Goal: Information Seeking & Learning: Learn about a topic

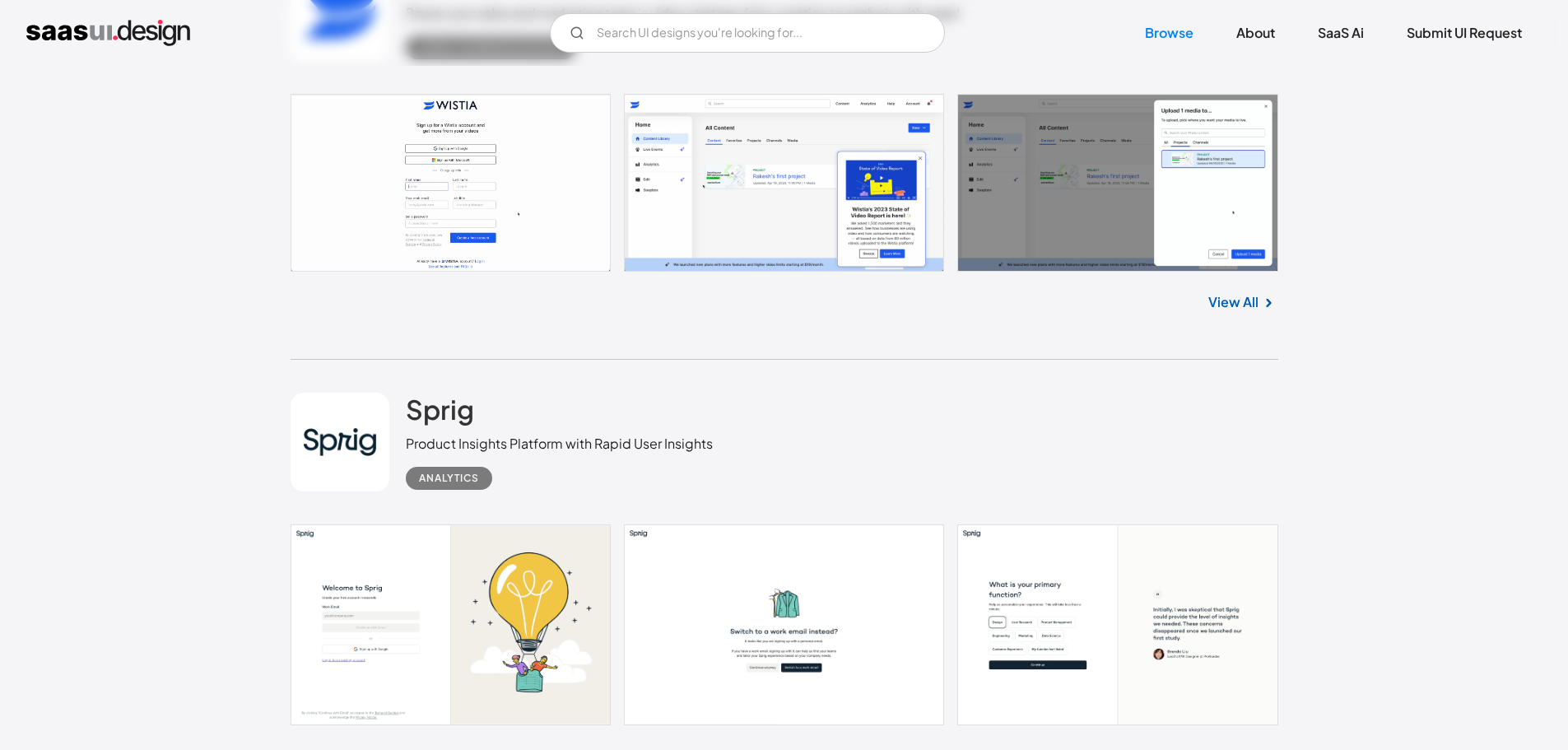
scroll to position [3458, 0]
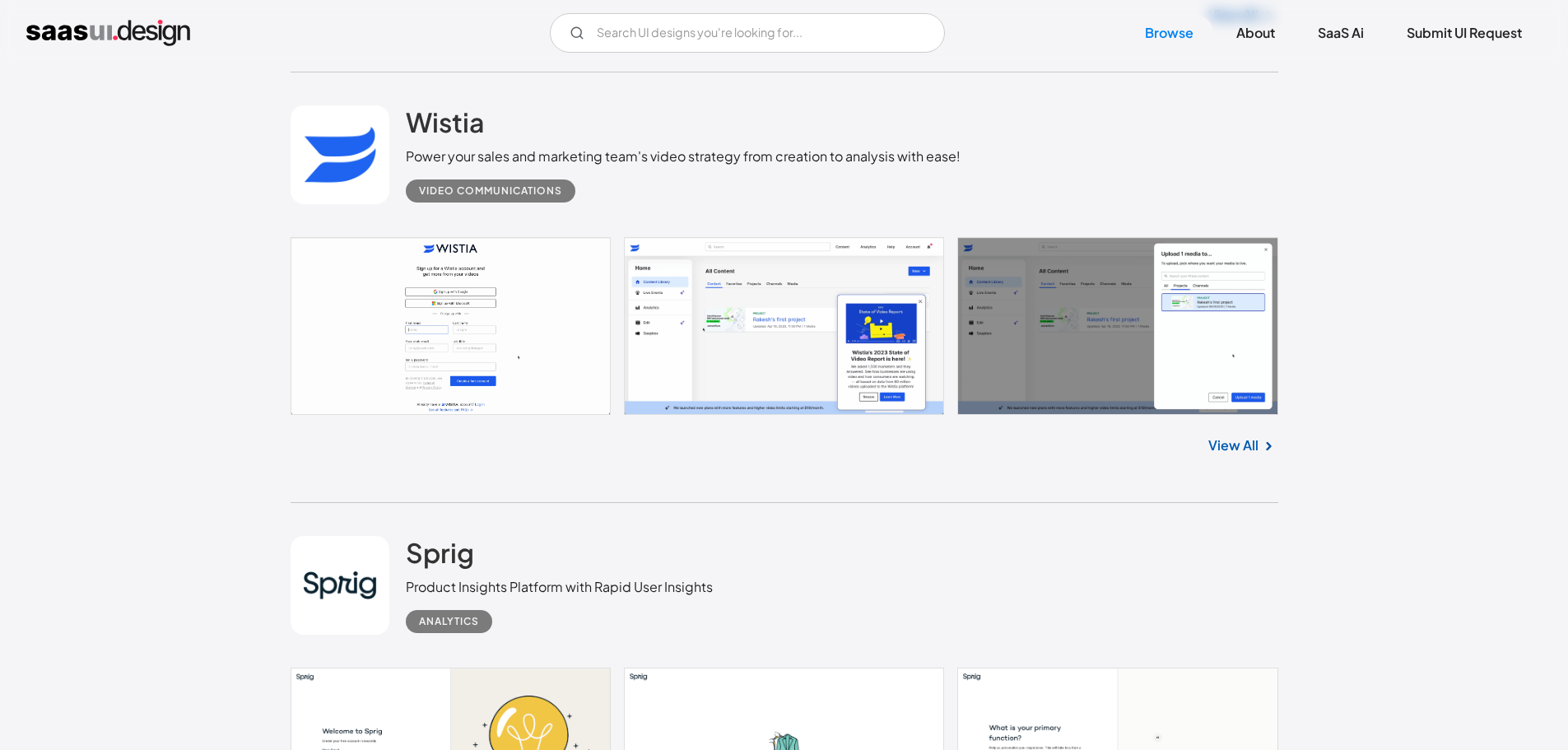
click at [847, 306] on link at bounding box center [784, 326] width 987 height 178
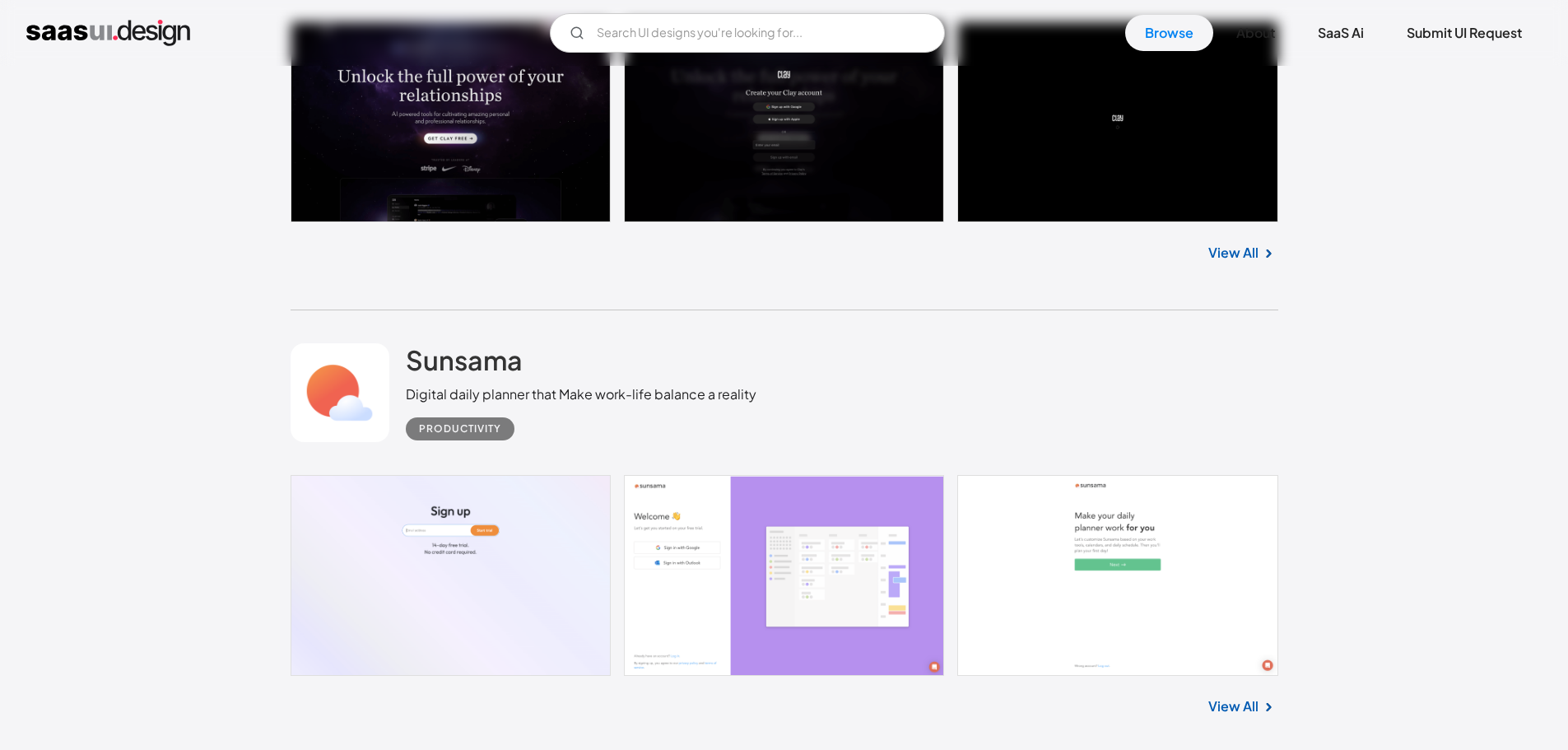
scroll to position [7987, 0]
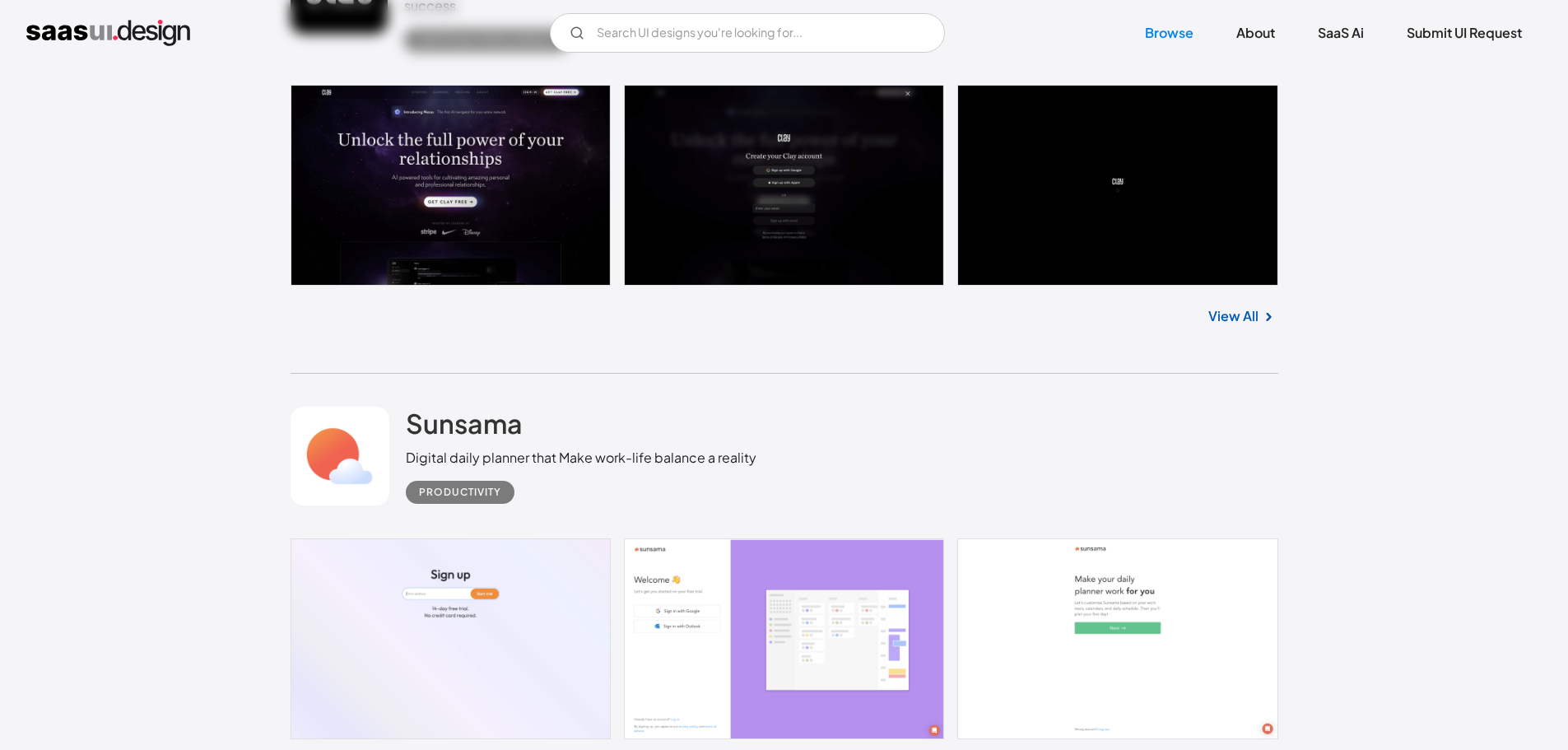
click at [1231, 306] on link "View All" at bounding box center [1233, 316] width 50 height 20
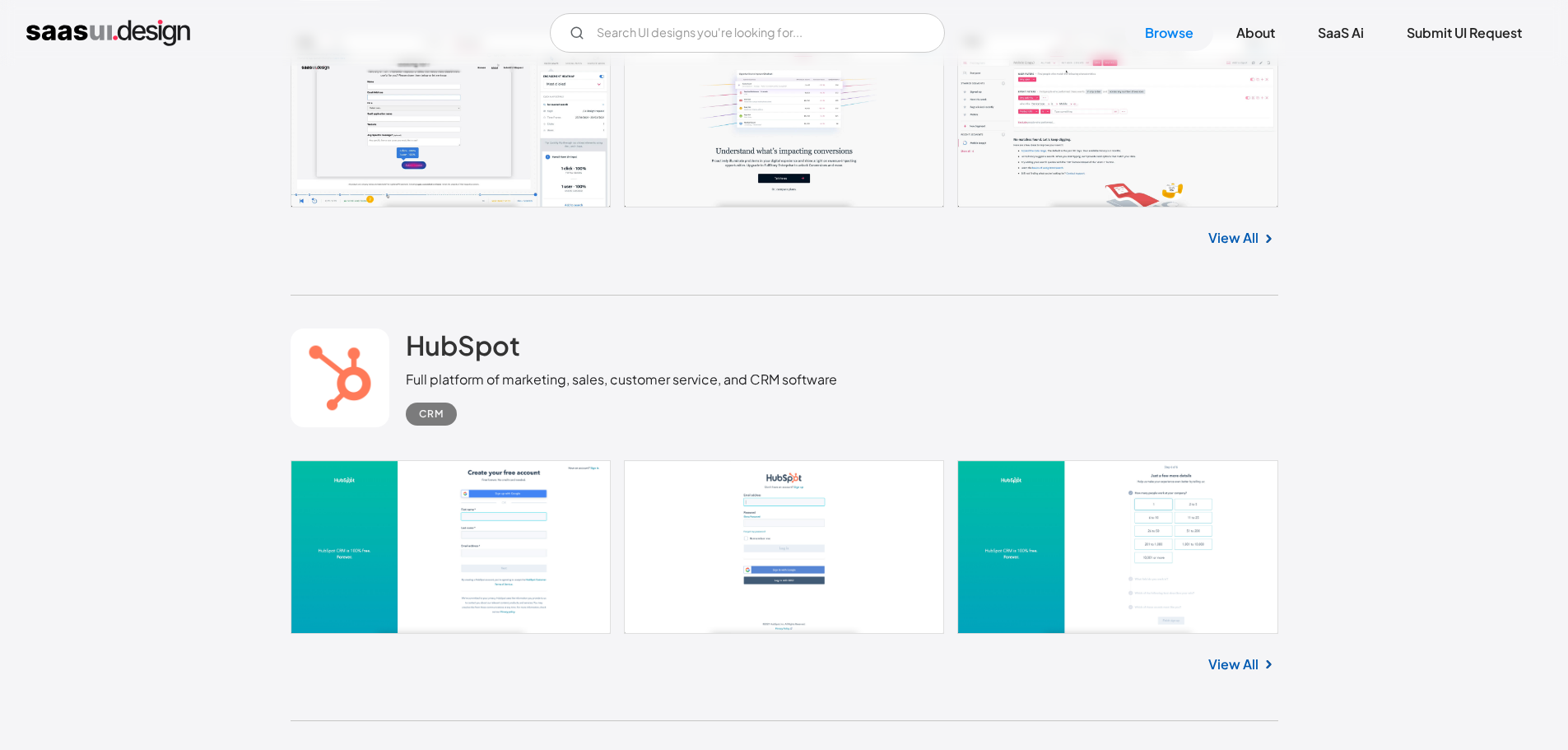
scroll to position [10045, 0]
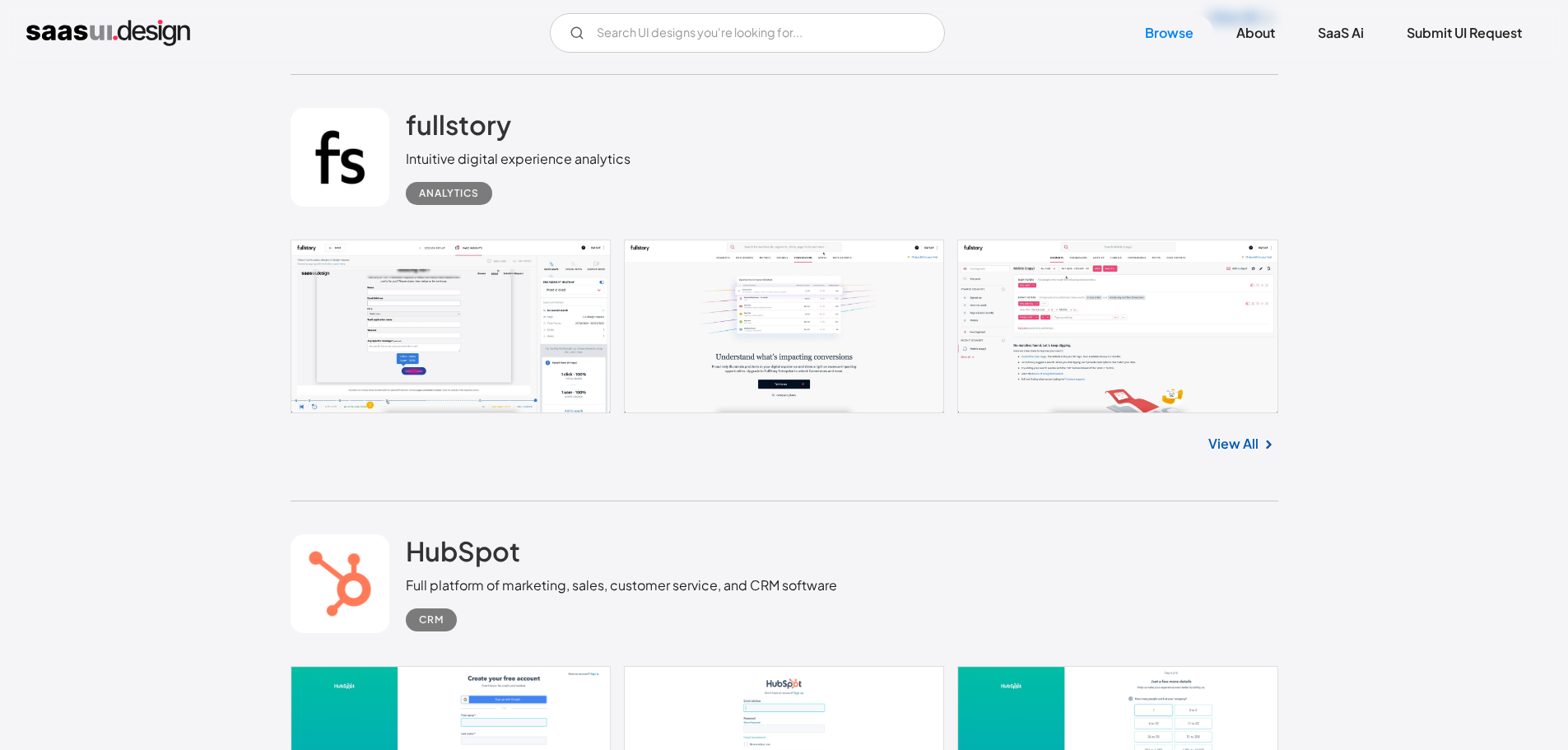
click at [1027, 292] on link at bounding box center [784, 326] width 987 height 174
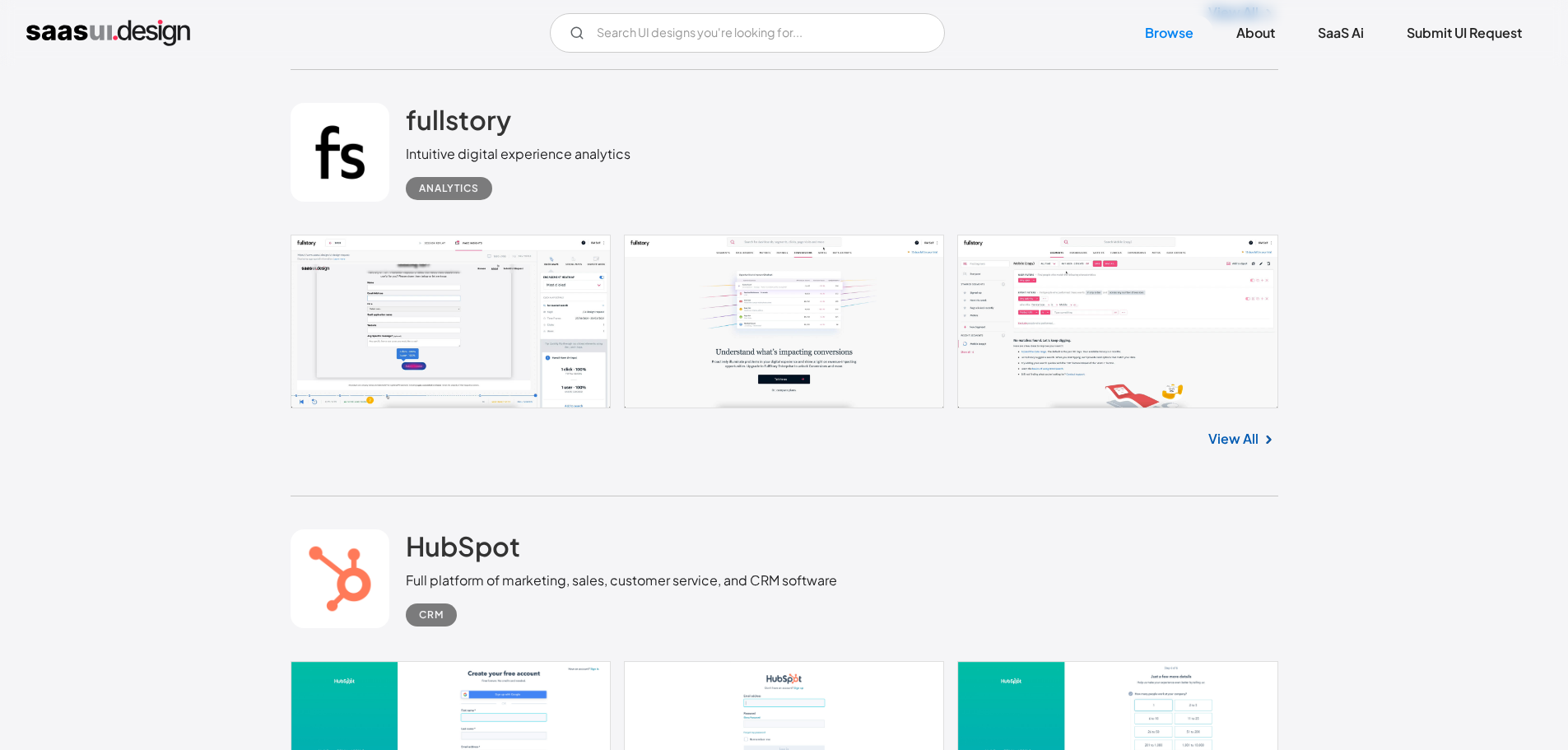
scroll to position [10457, 0]
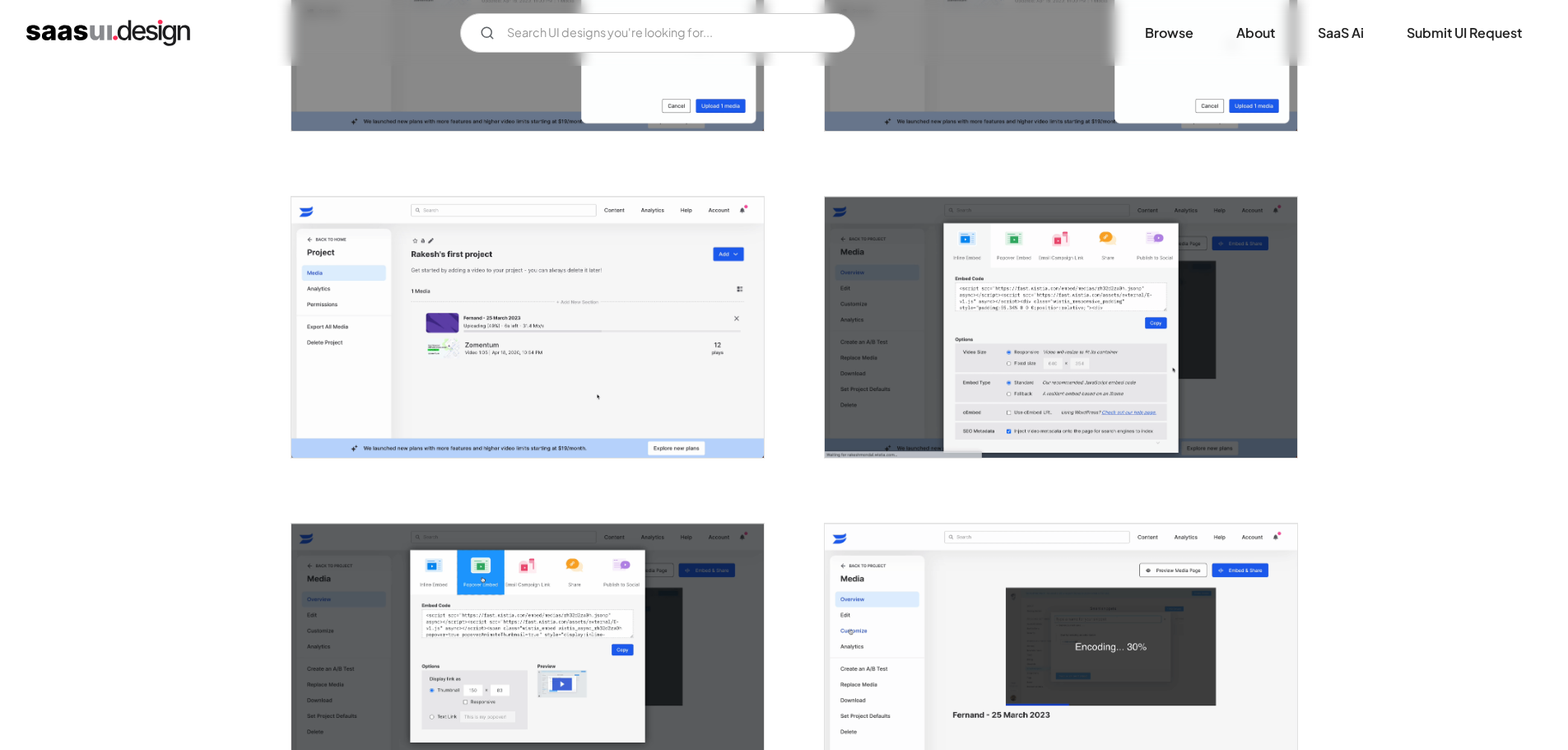
scroll to position [905, 0]
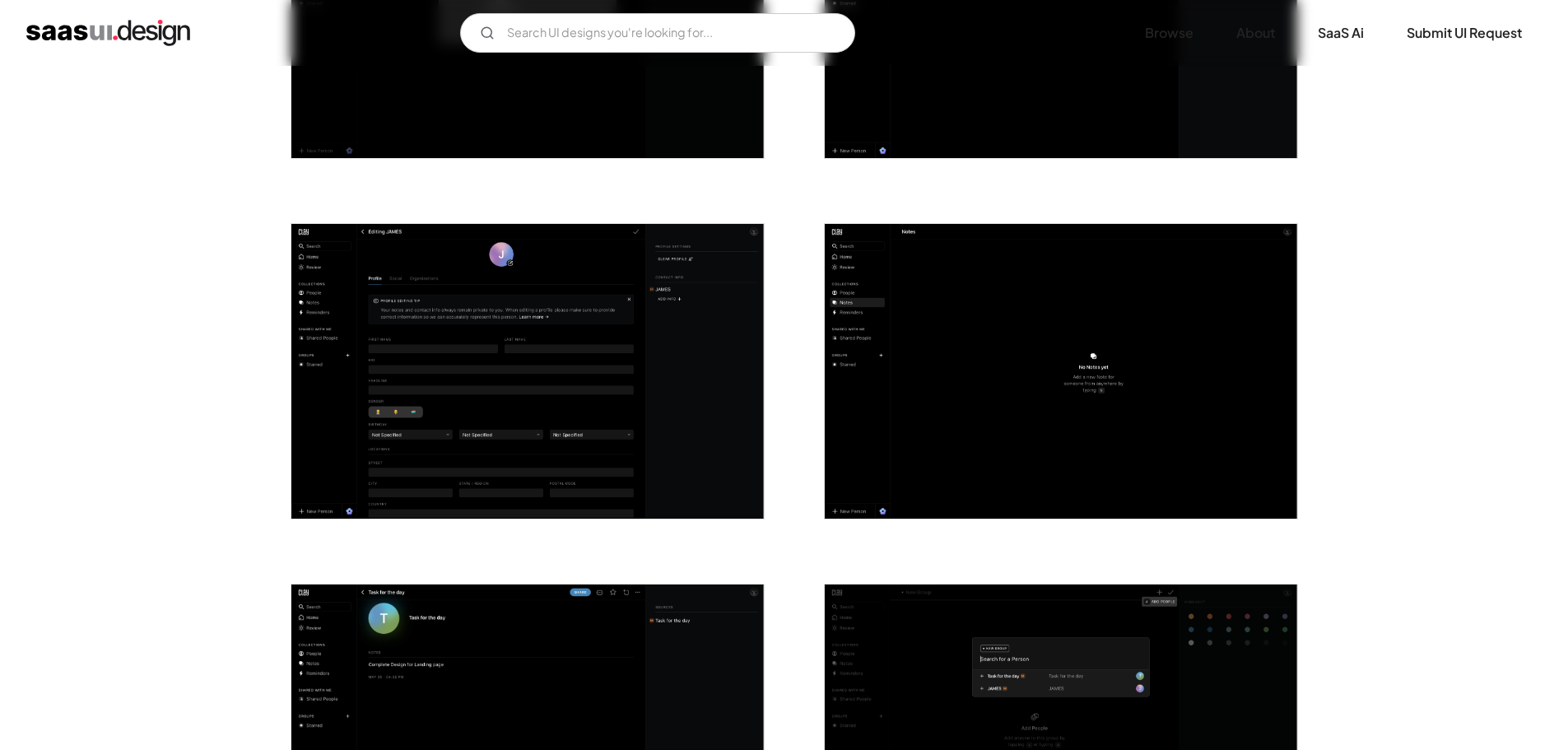
scroll to position [3047, 0]
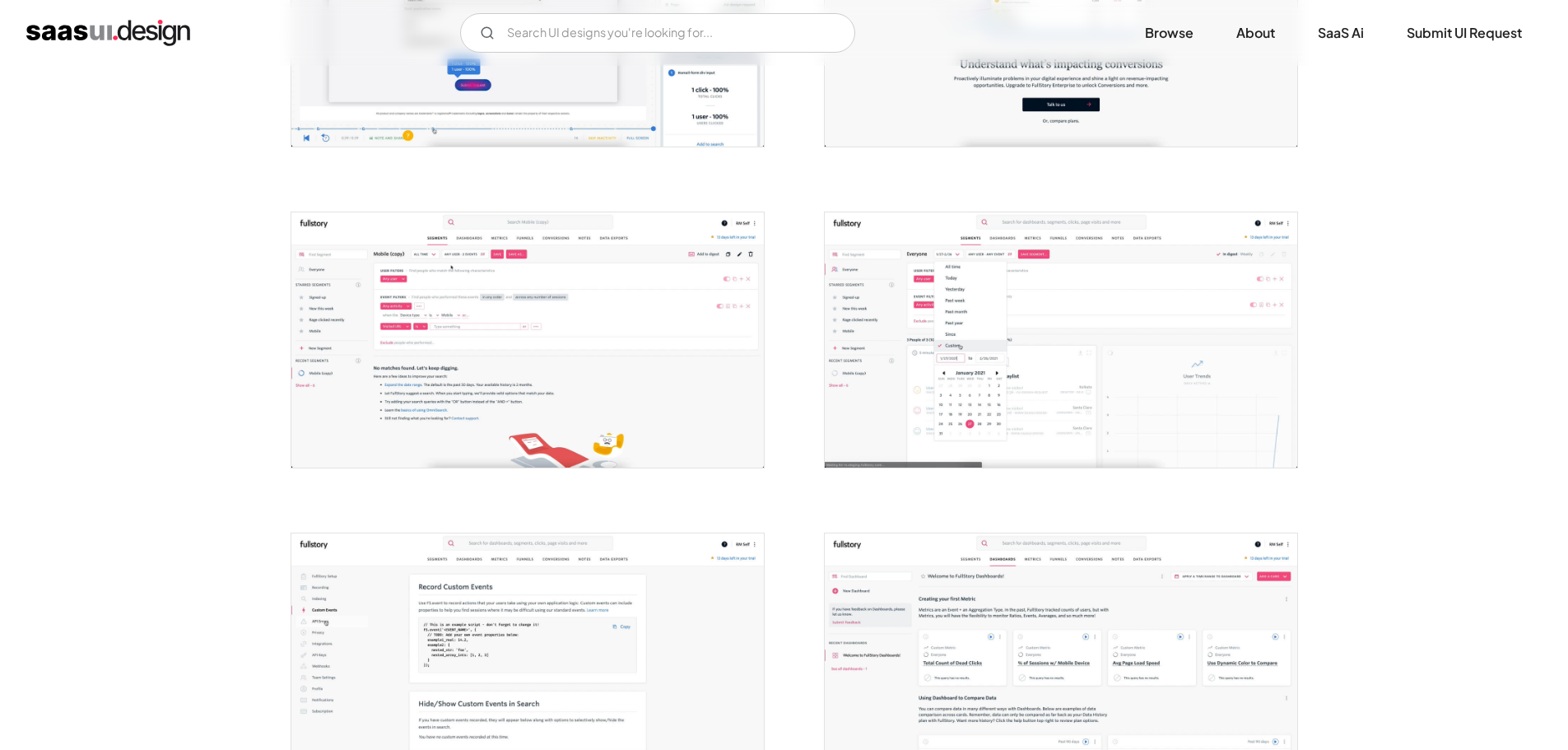
scroll to position [576, 0]
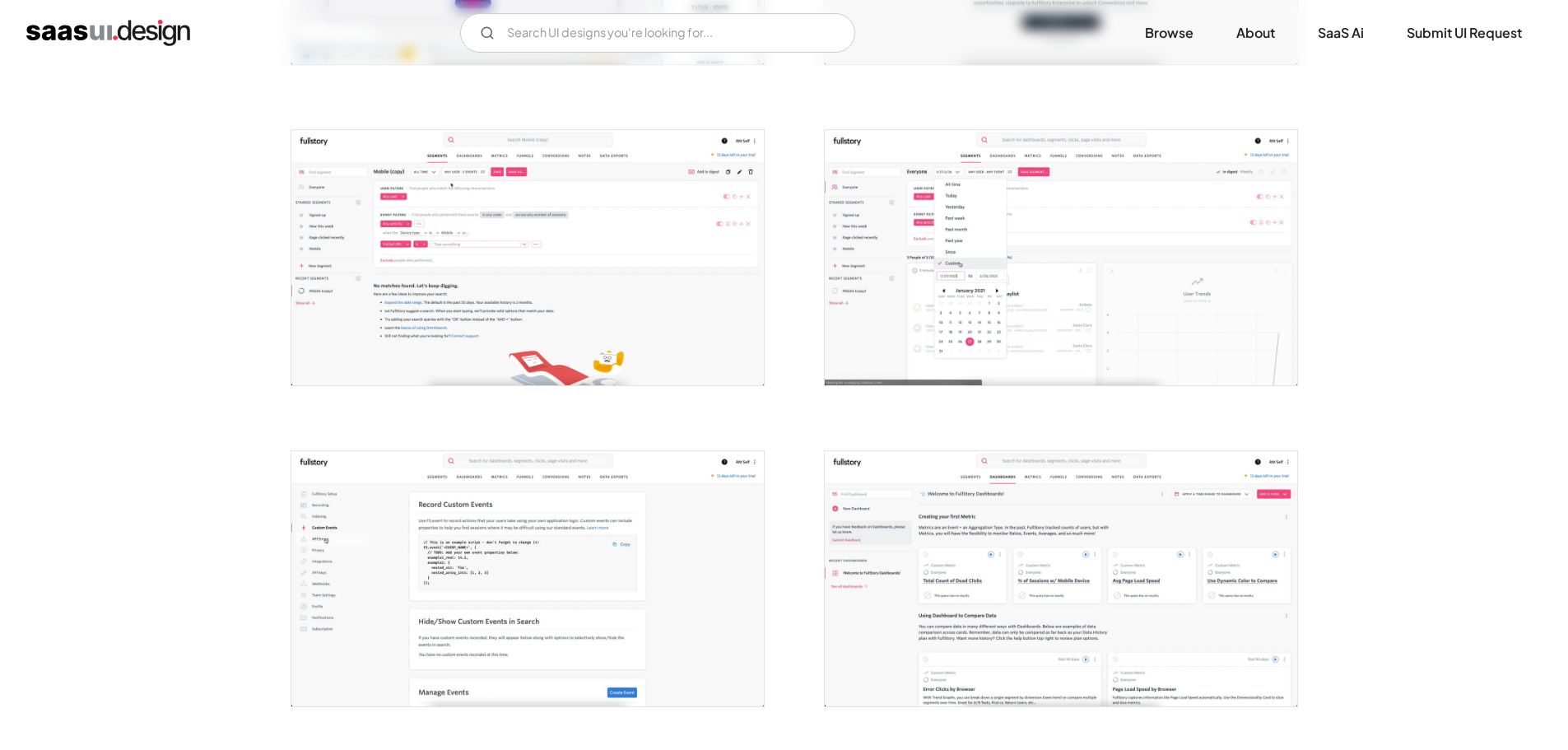
click at [708, 218] on img "open lightbox" at bounding box center [528, 258] width 472 height 255
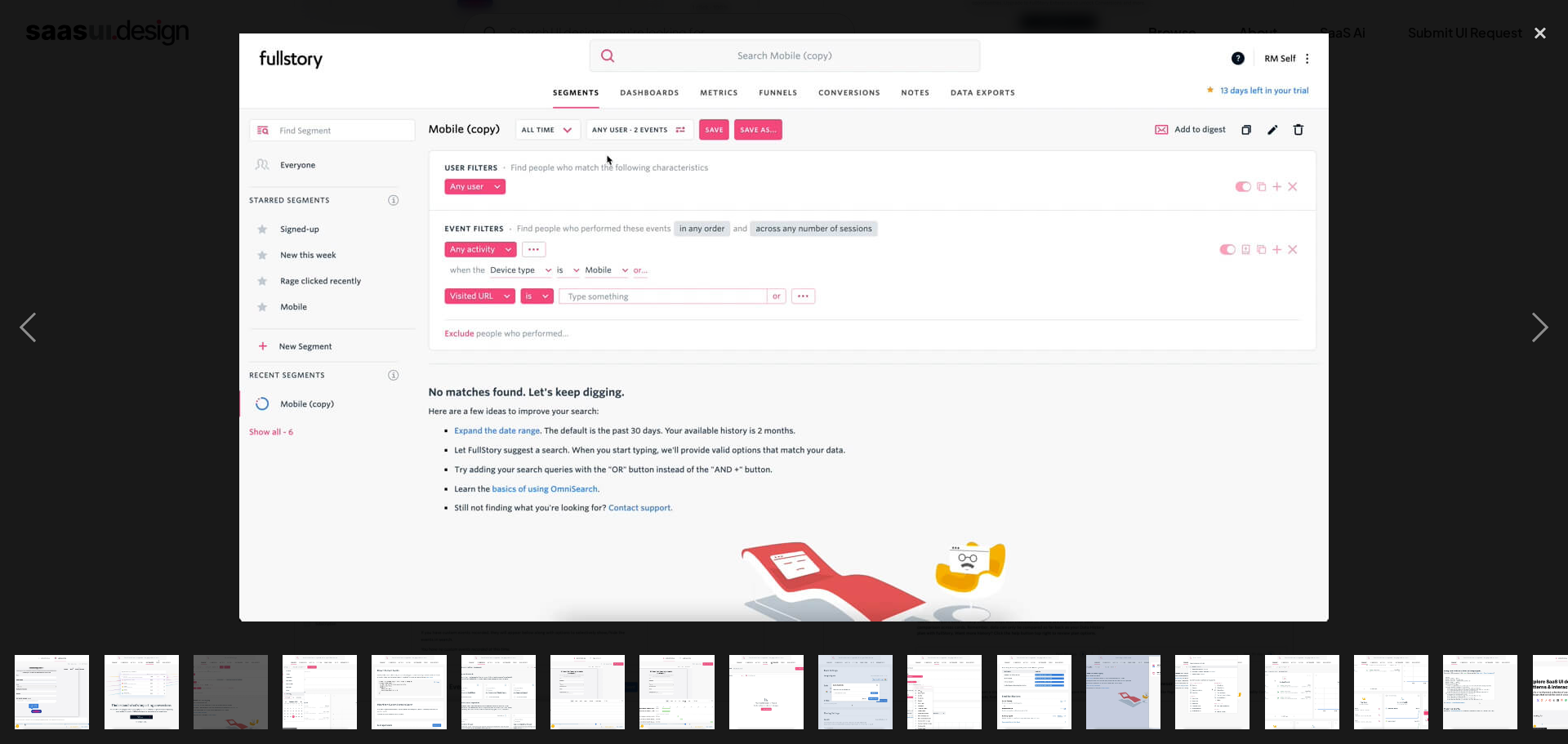
click at [1357, 202] on div at bounding box center [784, 327] width 1568 height 625
